Goal: Information Seeking & Learning: Learn about a topic

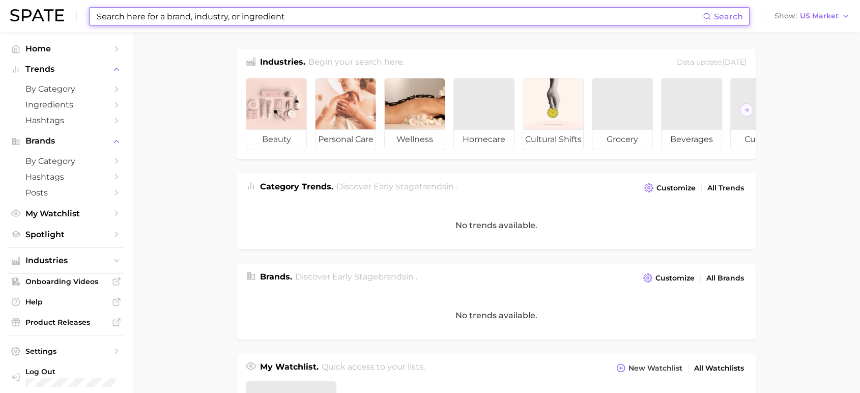
click at [226, 19] on input at bounding box center [399, 16] width 607 height 17
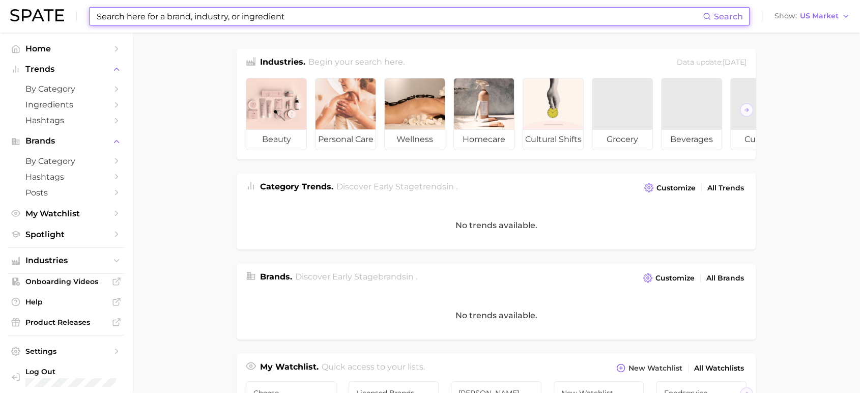
type input "c"
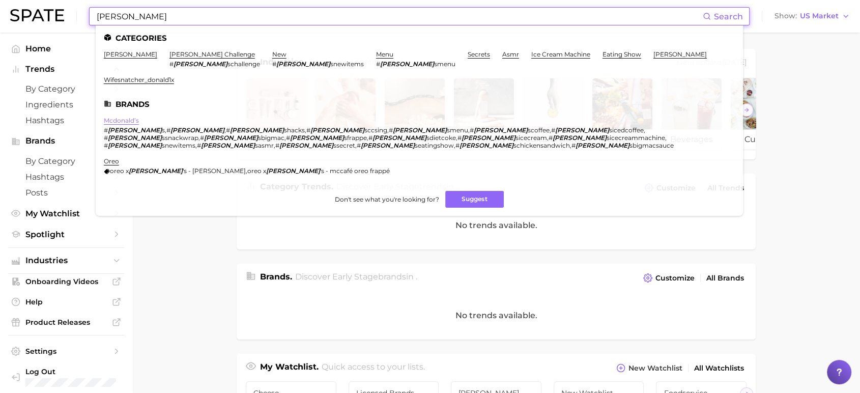
type input "[PERSON_NAME]"
click at [133, 117] on link "mcdonald’s" at bounding box center [121, 121] width 35 height 8
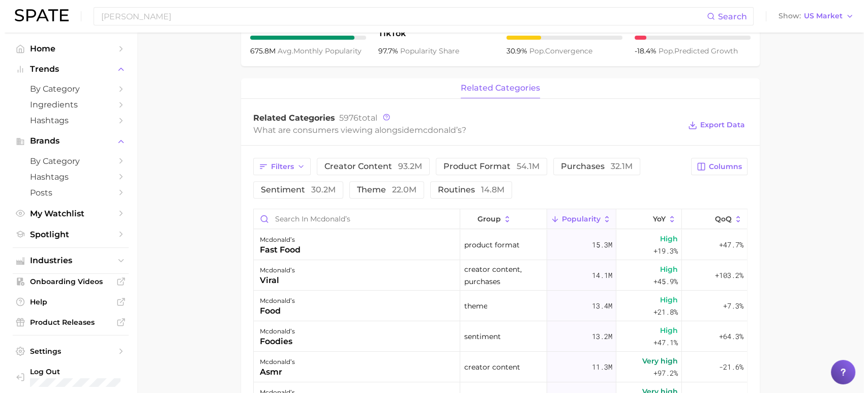
scroll to position [395, 0]
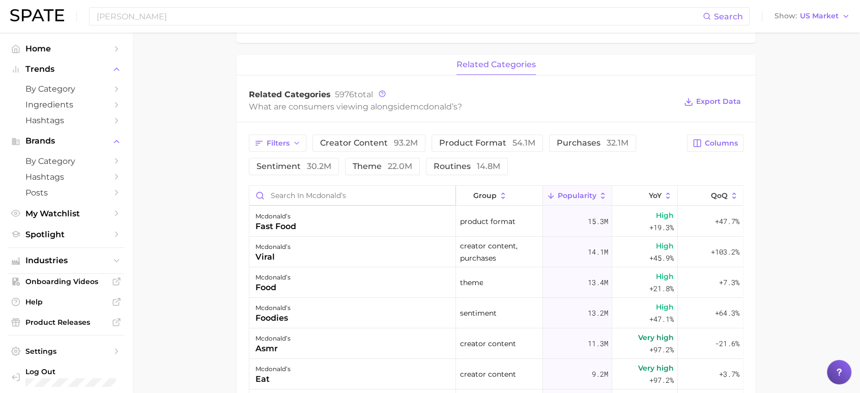
click at [325, 197] on input "Search in mcdonald’s" at bounding box center [352, 195] width 206 height 19
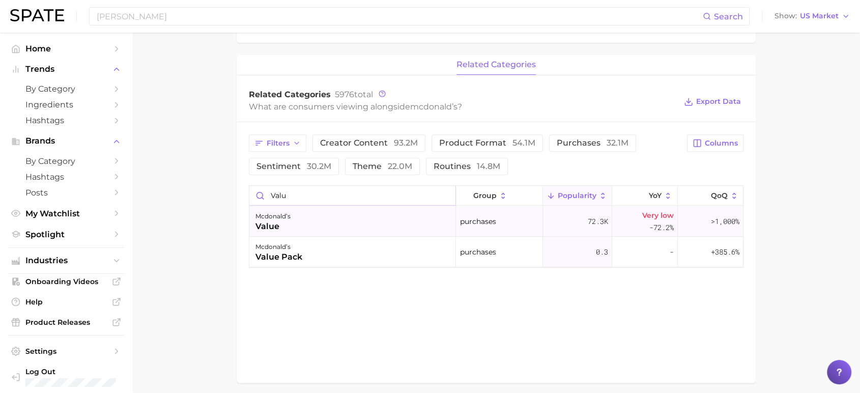
type input "valu"
click at [295, 227] on div "[PERSON_NAME] value" at bounding box center [352, 221] width 207 height 31
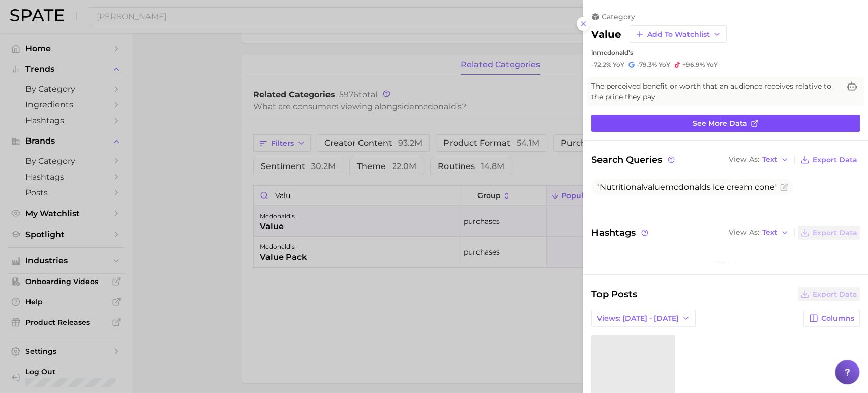
click at [740, 121] on span "See more data" at bounding box center [720, 123] width 55 height 9
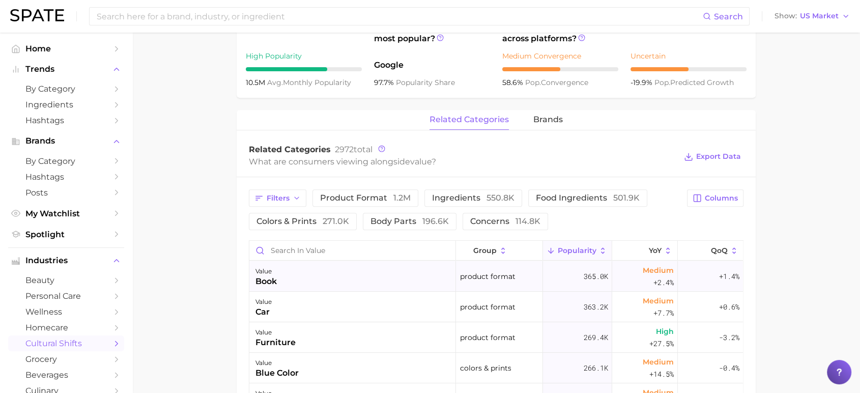
scroll to position [113, 0]
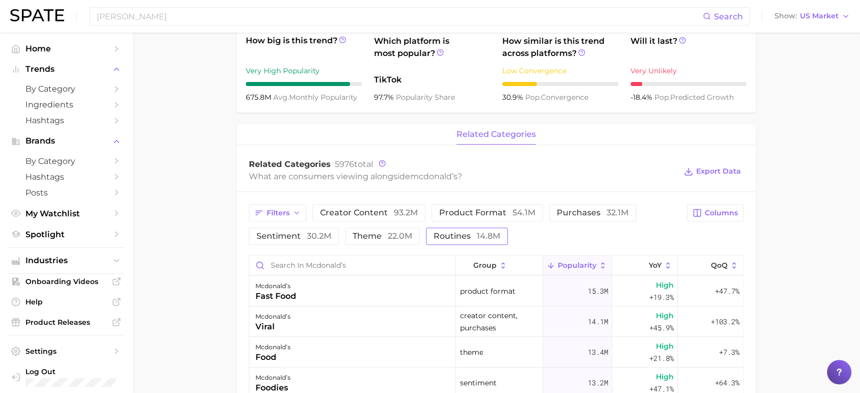
scroll to position [395, 0]
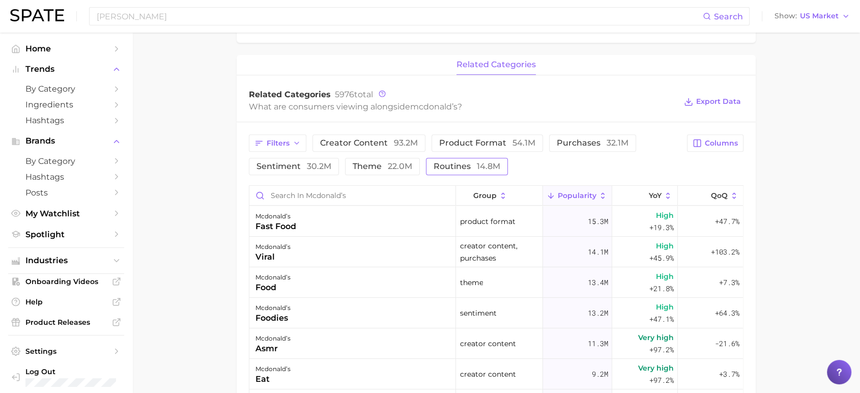
click at [474, 170] on button "routines 14.8m" at bounding box center [467, 166] width 82 height 17
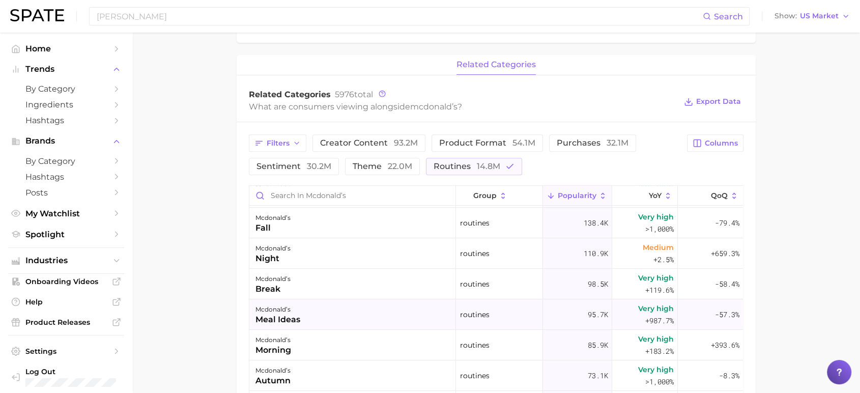
click at [302, 312] on div "[PERSON_NAME] meal ideas" at bounding box center [352, 314] width 207 height 31
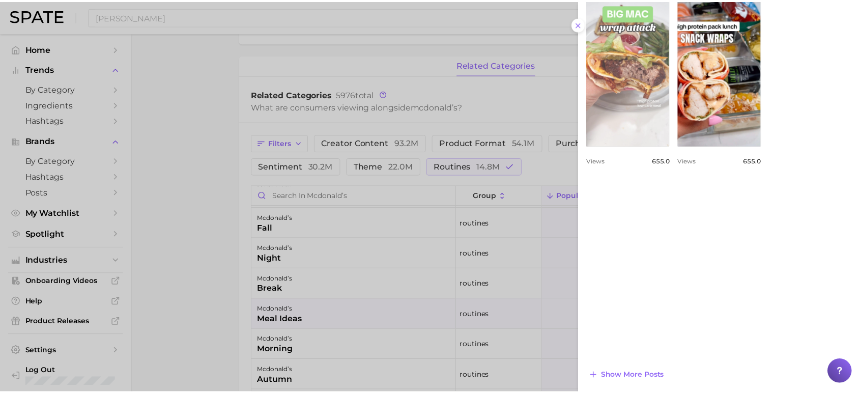
scroll to position [587, 0]
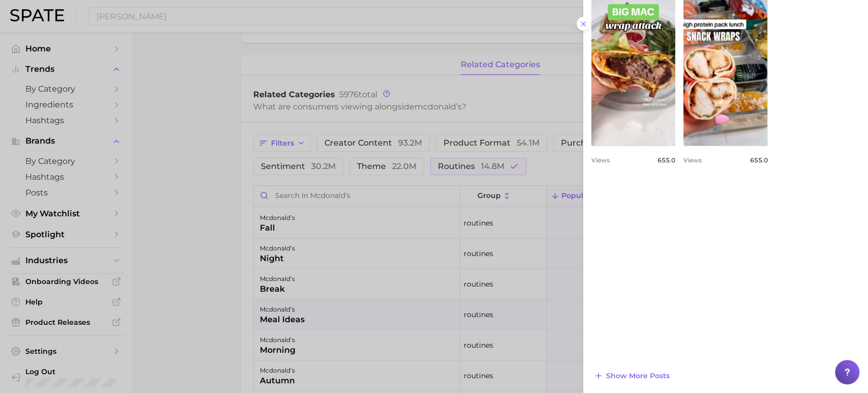
click at [166, 230] on div at bounding box center [434, 196] width 868 height 393
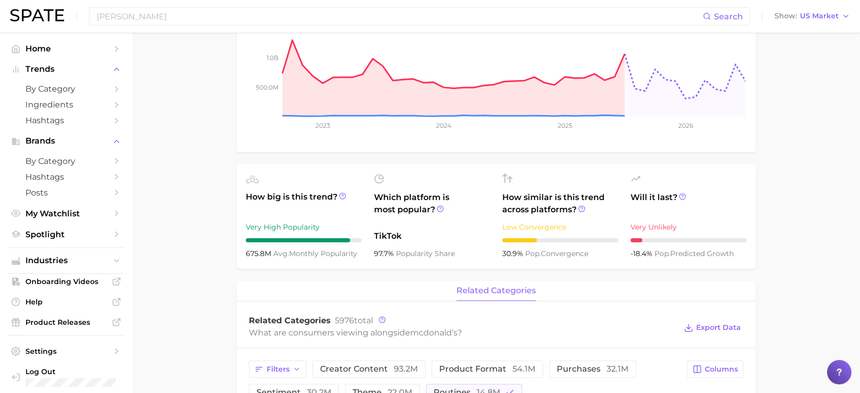
scroll to position [282, 0]
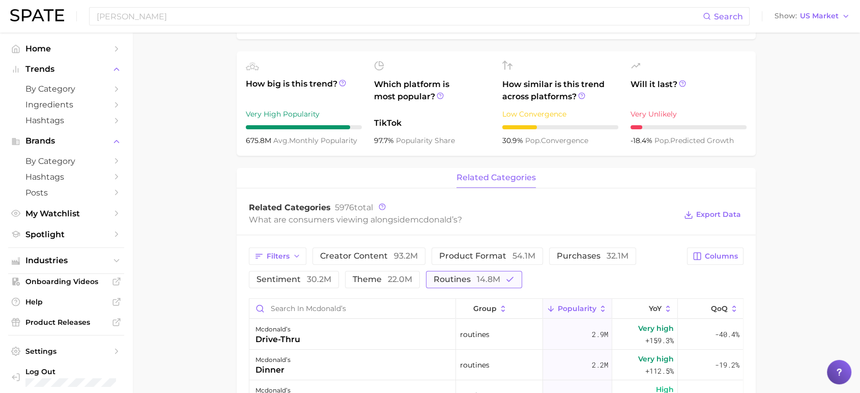
click at [492, 280] on span "14.8m" at bounding box center [488, 279] width 23 height 10
click at [628, 305] on button "YoY" at bounding box center [645, 309] width 66 height 20
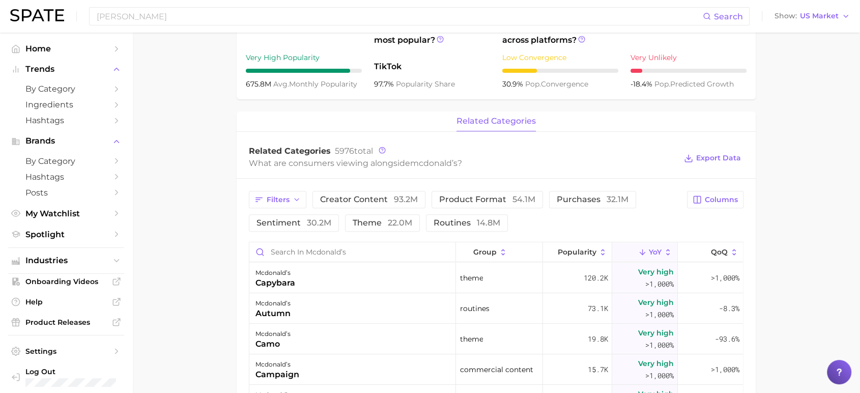
click at [638, 249] on icon at bounding box center [642, 252] width 9 height 9
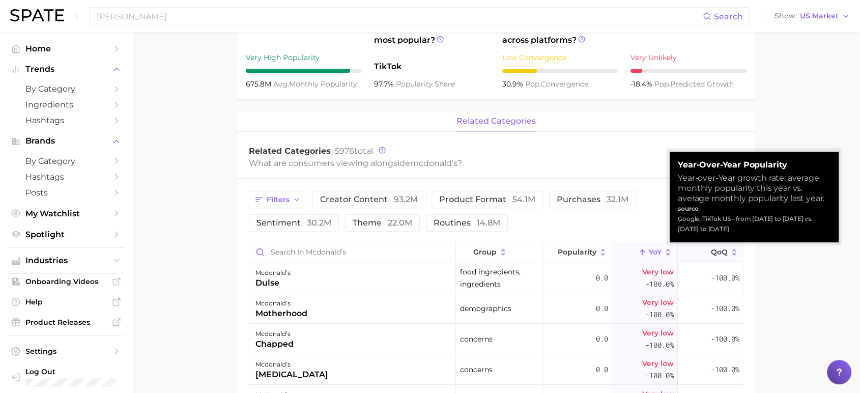
click at [711, 251] on span "QoQ" at bounding box center [719, 252] width 17 height 8
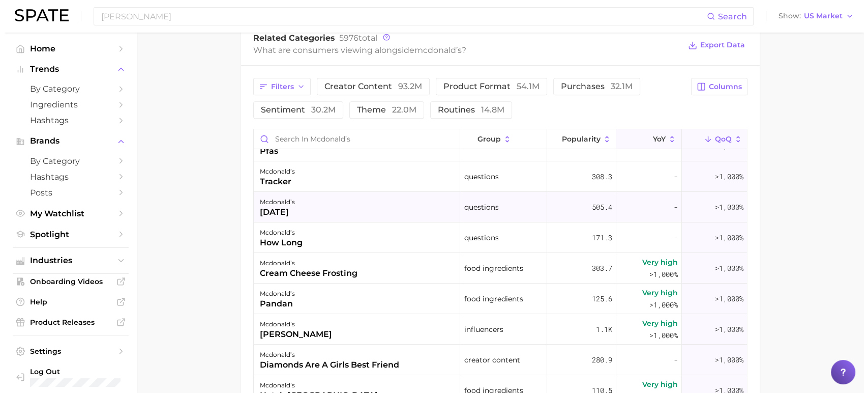
scroll to position [169, 0]
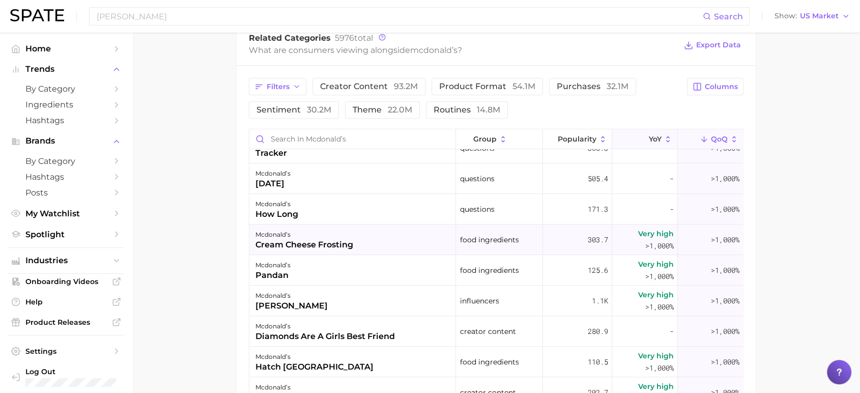
click at [413, 236] on div "[PERSON_NAME] cream cheese frosting" at bounding box center [352, 239] width 207 height 31
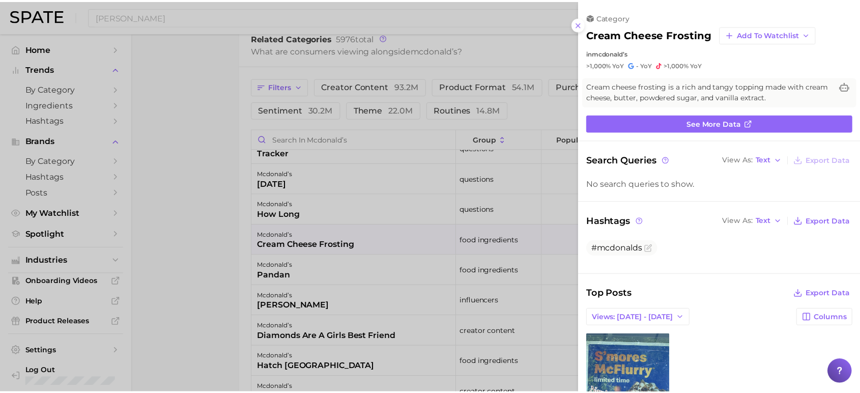
scroll to position [143, 0]
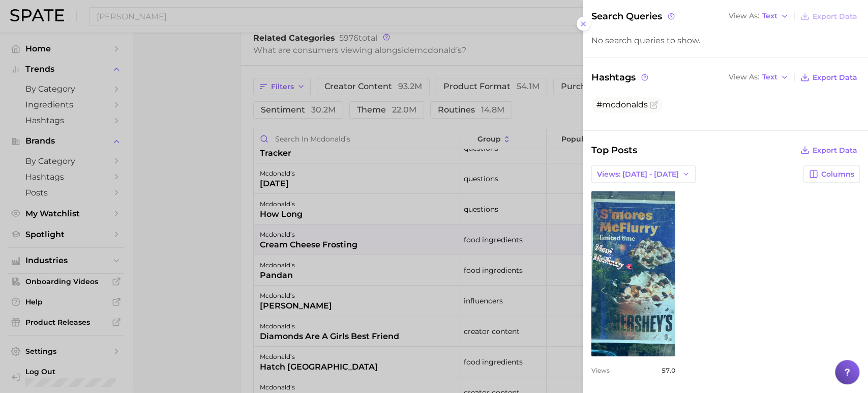
click at [219, 291] on div at bounding box center [434, 196] width 868 height 393
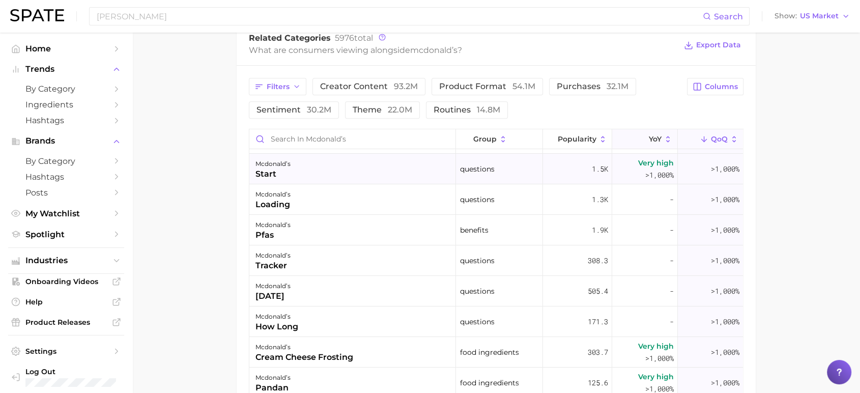
scroll to position [56, 0]
click at [572, 135] on span "Popularity" at bounding box center [577, 139] width 39 height 8
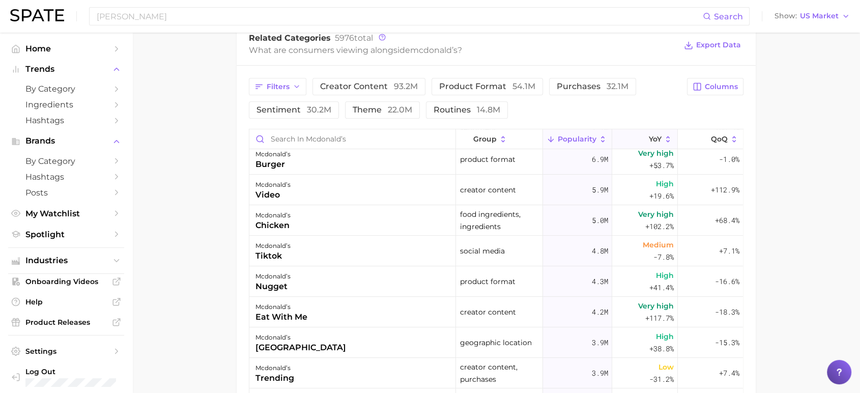
scroll to position [282, 0]
